Goal: Task Accomplishment & Management: Complete application form

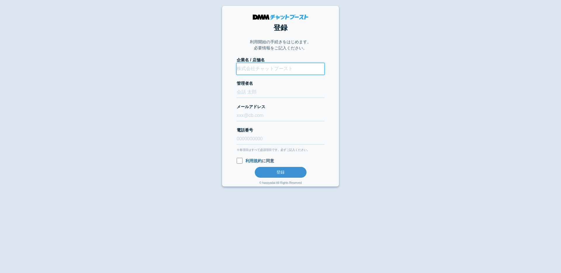
click at [260, 71] on input "企業名 / 店舗名" at bounding box center [281, 68] width 88 height 11
type input "LINE切り替えリファクタテスト用"
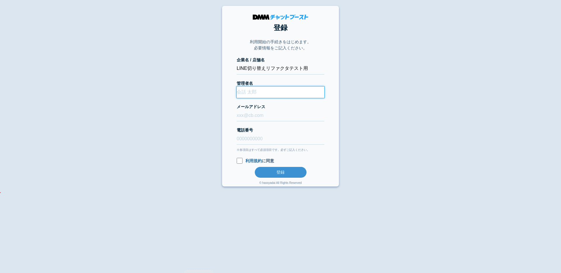
click at [259, 89] on input "管理者名" at bounding box center [281, 92] width 88 height 11
type input "管理者"
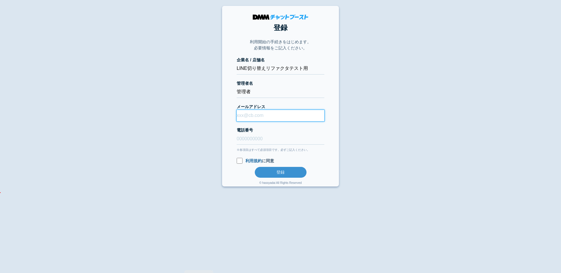
click at [255, 112] on input "メールアドレス" at bounding box center [281, 115] width 88 height 11
click at [273, 115] on input "[EMAIL_ADDRESS][DOMAIN_NAME]" at bounding box center [281, 115] width 88 height 11
click at [276, 117] on input "murakami-norihiro;3t3wgvw@kcgrp.jp" at bounding box center [281, 115] width 88 height 11
type input "murakami-norihiro+3t3wgvw@kcgrp.jp"
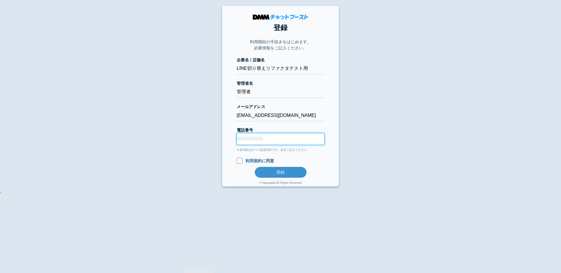
click at [273, 135] on input "電話番号" at bounding box center [281, 138] width 88 height 11
type input "08078051047"
click at [240, 160] on input "利用規約 に同意" at bounding box center [240, 161] width 6 height 6
checkbox input "true"
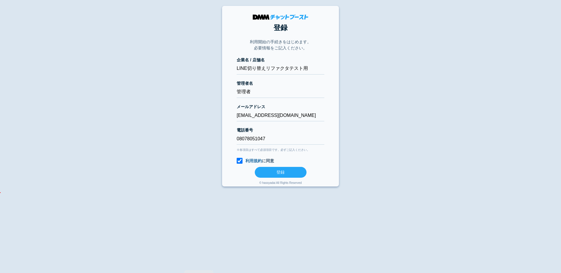
click at [269, 173] on button "登録" at bounding box center [281, 172] width 52 height 11
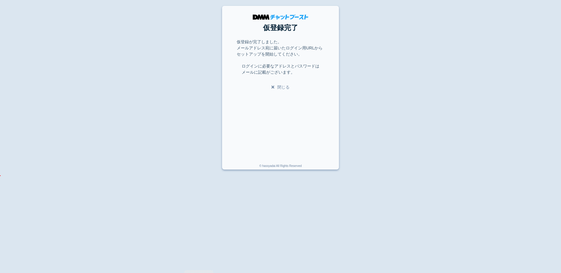
click at [286, 86] on link "閉じる" at bounding box center [280, 87] width 18 height 5
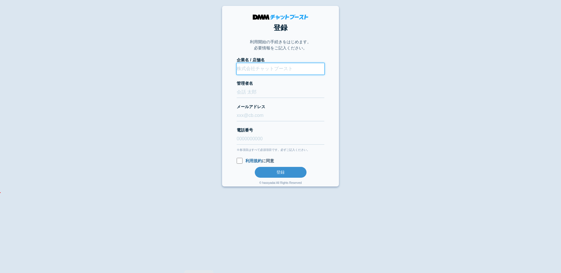
click at [265, 70] on input "企業名 / 店舗名" at bounding box center [281, 68] width 88 height 11
type input "test-mura1"
click at [268, 92] on input "管理者名" at bounding box center [281, 92] width 88 height 11
type input "管理者"
click at [265, 111] on input "メールアドレス" at bounding box center [281, 115] width 88 height 11
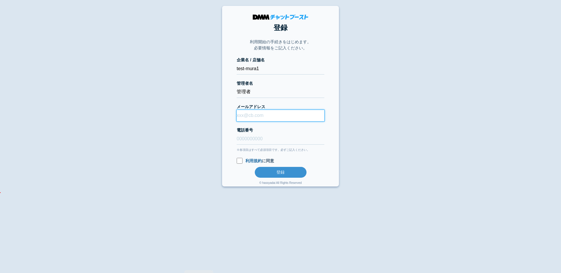
type input "[EMAIL_ADDRESS][DOMAIN_NAME]"
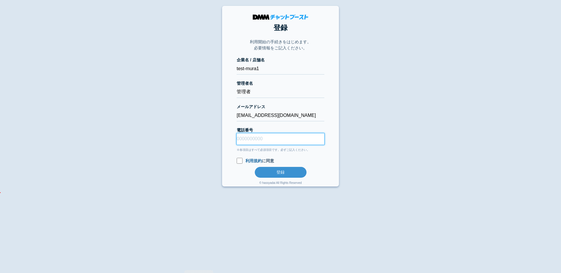
click at [258, 139] on input "電話番号" at bounding box center [281, 138] width 88 height 11
type input "08078051047"
click at [239, 162] on input "利用規約 に同意" at bounding box center [240, 161] width 6 height 6
checkbox input "true"
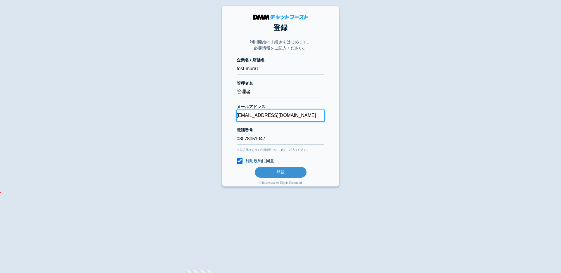
click at [273, 115] on input "[EMAIL_ADDRESS][DOMAIN_NAME]" at bounding box center [281, 115] width 88 height 11
click at [274, 116] on input "[EMAIL_ADDRESS][DOMAIN_NAME]" at bounding box center [281, 115] width 88 height 11
click at [290, 115] on input "murakami-norihiro+ebz [EMAIL_ADDRESS][DOMAIN_NAME]" at bounding box center [281, 115] width 88 height 11
click at [285, 115] on input "murakami-norihiro+ebz [EMAIL_ADDRESS][DOMAIN_NAME]" at bounding box center [281, 115] width 88 height 11
type input "[EMAIL_ADDRESS][DOMAIN_NAME]"
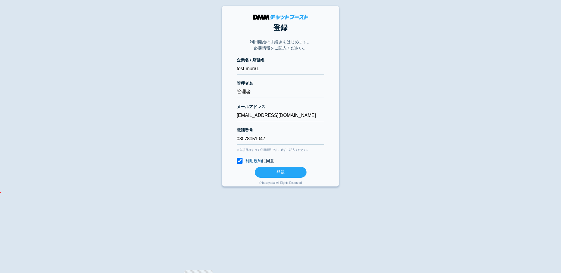
click at [293, 174] on button "登録" at bounding box center [281, 172] width 52 height 11
